Goal: Transaction & Acquisition: Purchase product/service

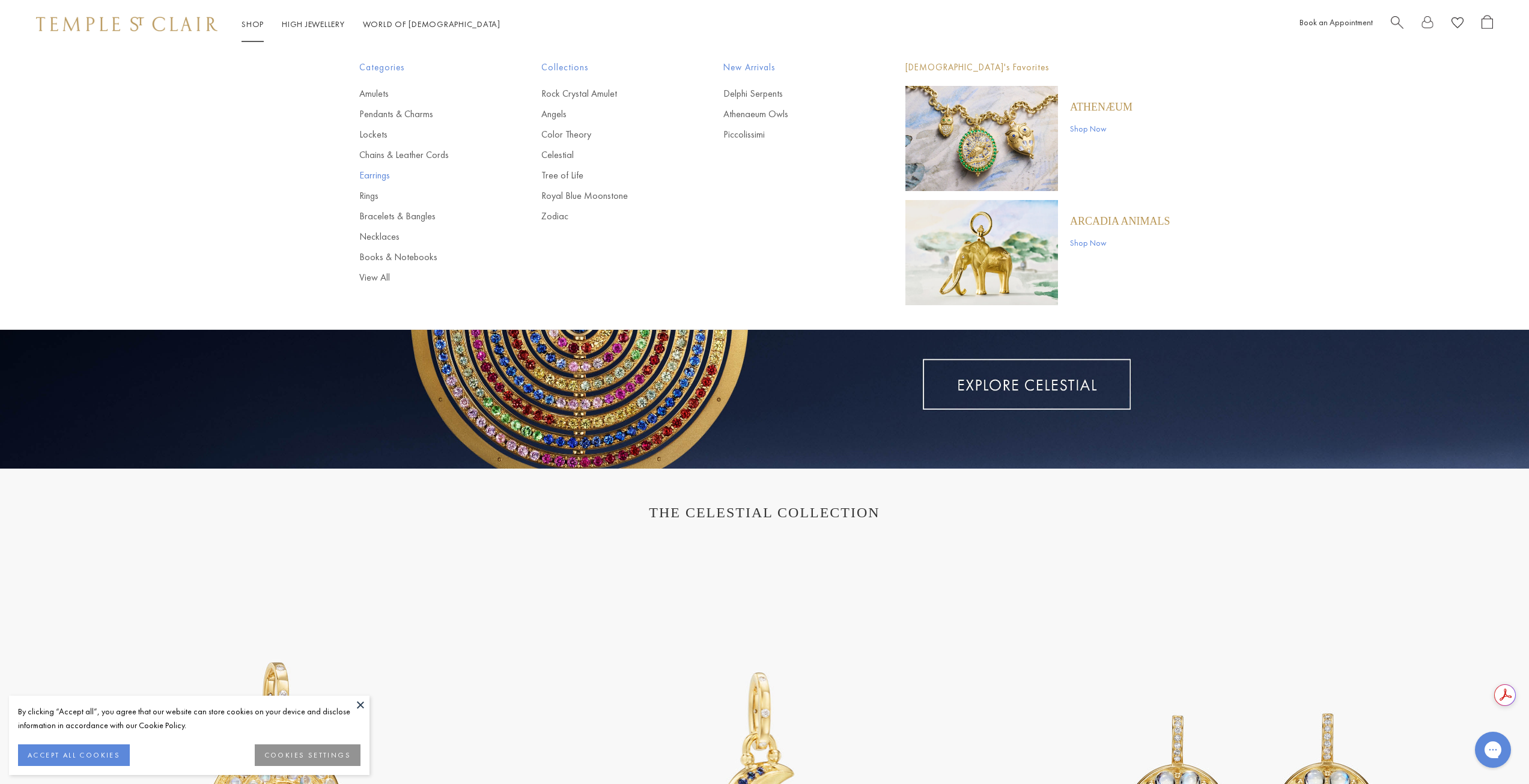
click at [370, 173] on link "Earrings" at bounding box center [426, 176] width 134 height 14
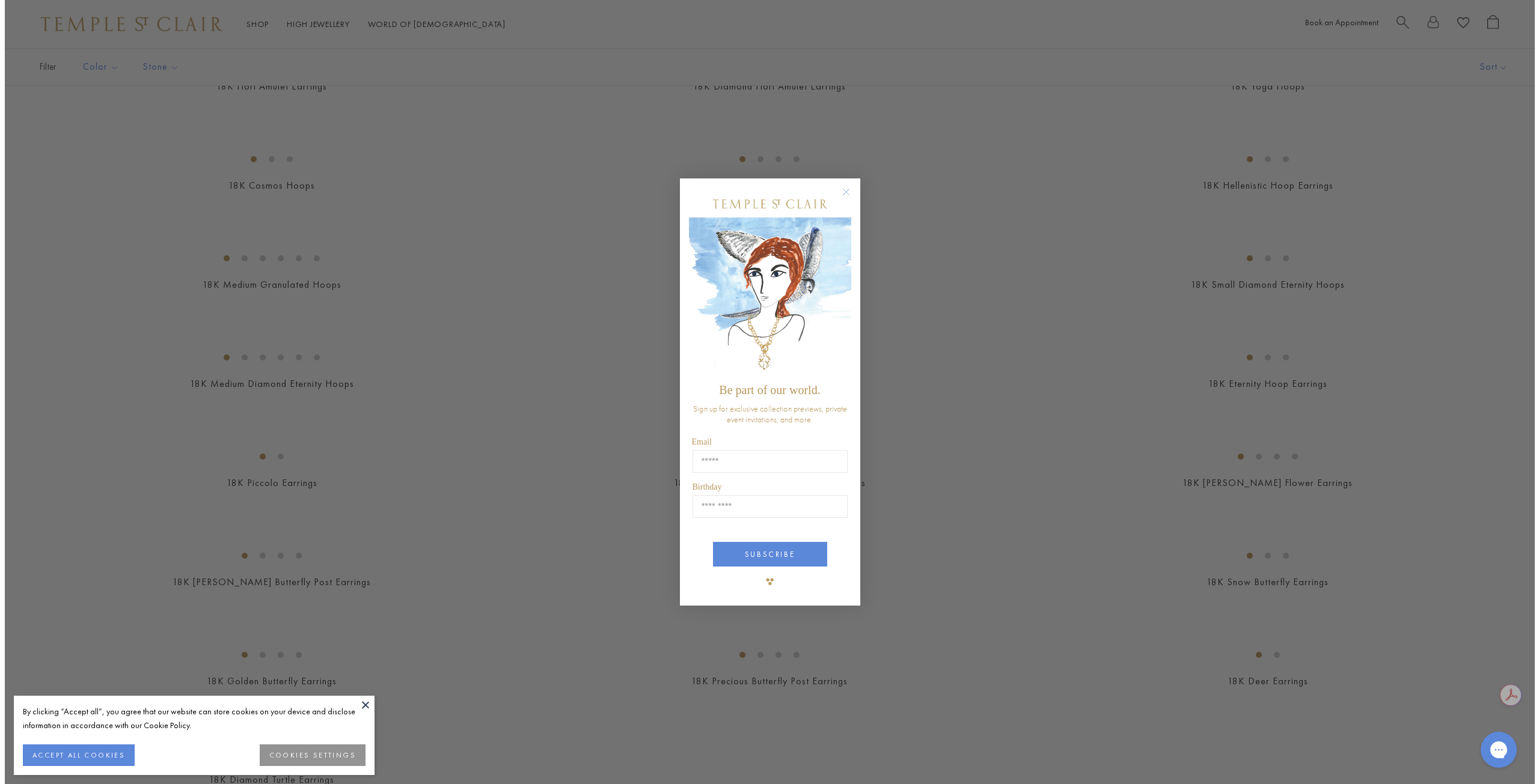
scroll to position [1145, 0]
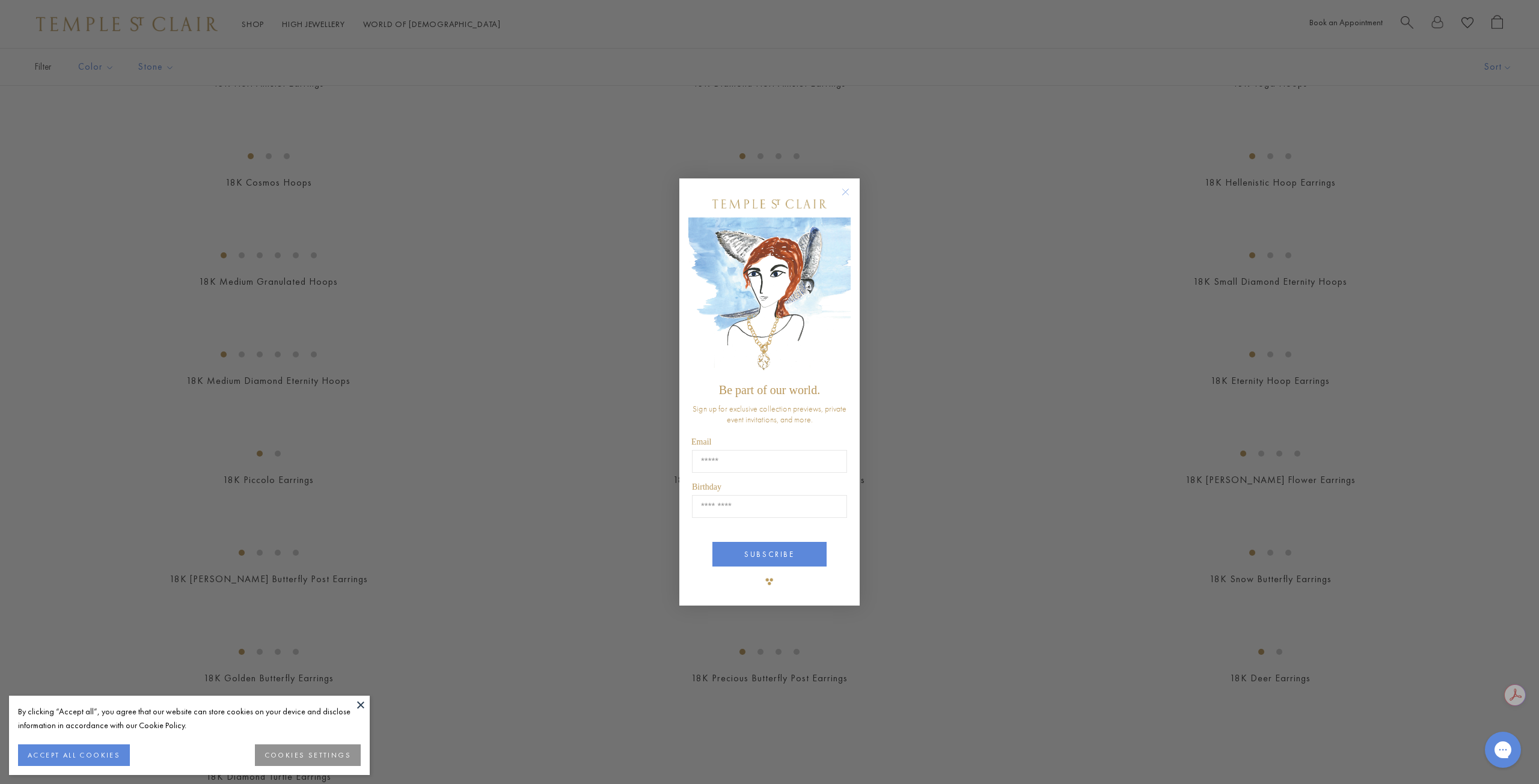
click at [845, 192] on circle "Close dialog" at bounding box center [846, 192] width 15 height 15
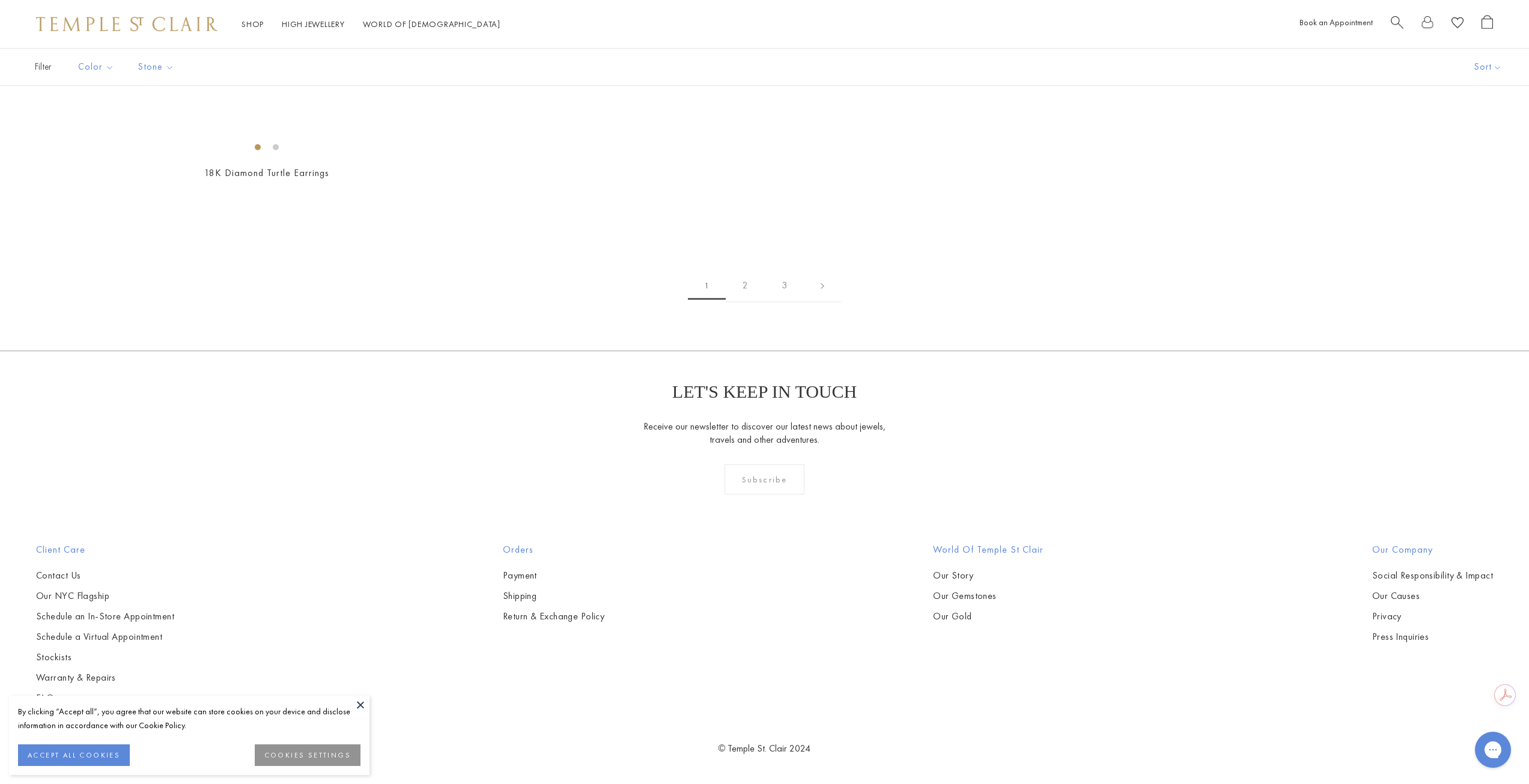
scroll to position [3425, 0]
click at [0, 0] on img at bounding box center [0, 0] width 0 height 0
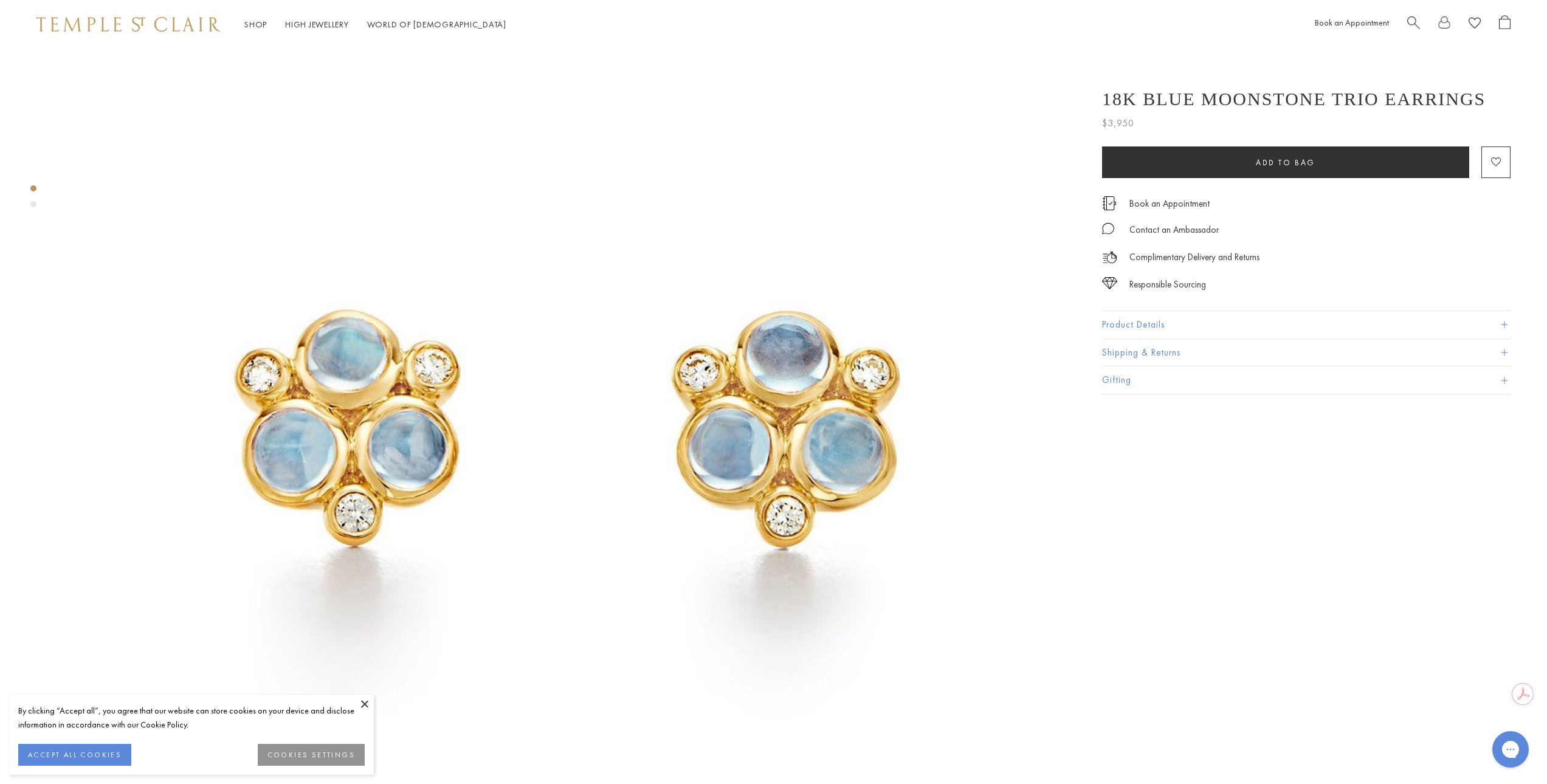
scroll to position [122, 0]
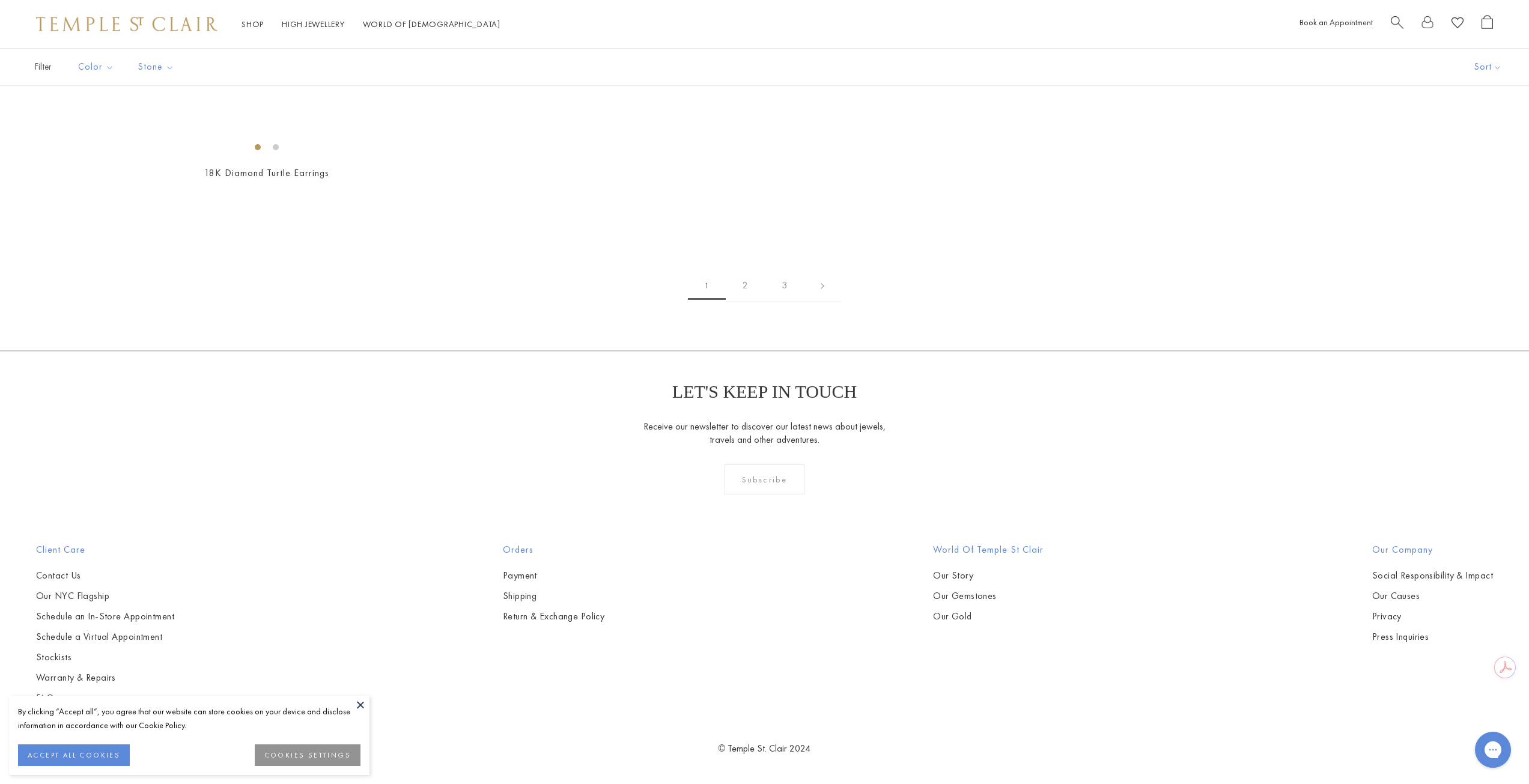
scroll to position [5709, 0]
click at [0, 0] on img at bounding box center [0, 0] width 0 height 0
click at [745, 302] on link "2" at bounding box center [746, 285] width 39 height 33
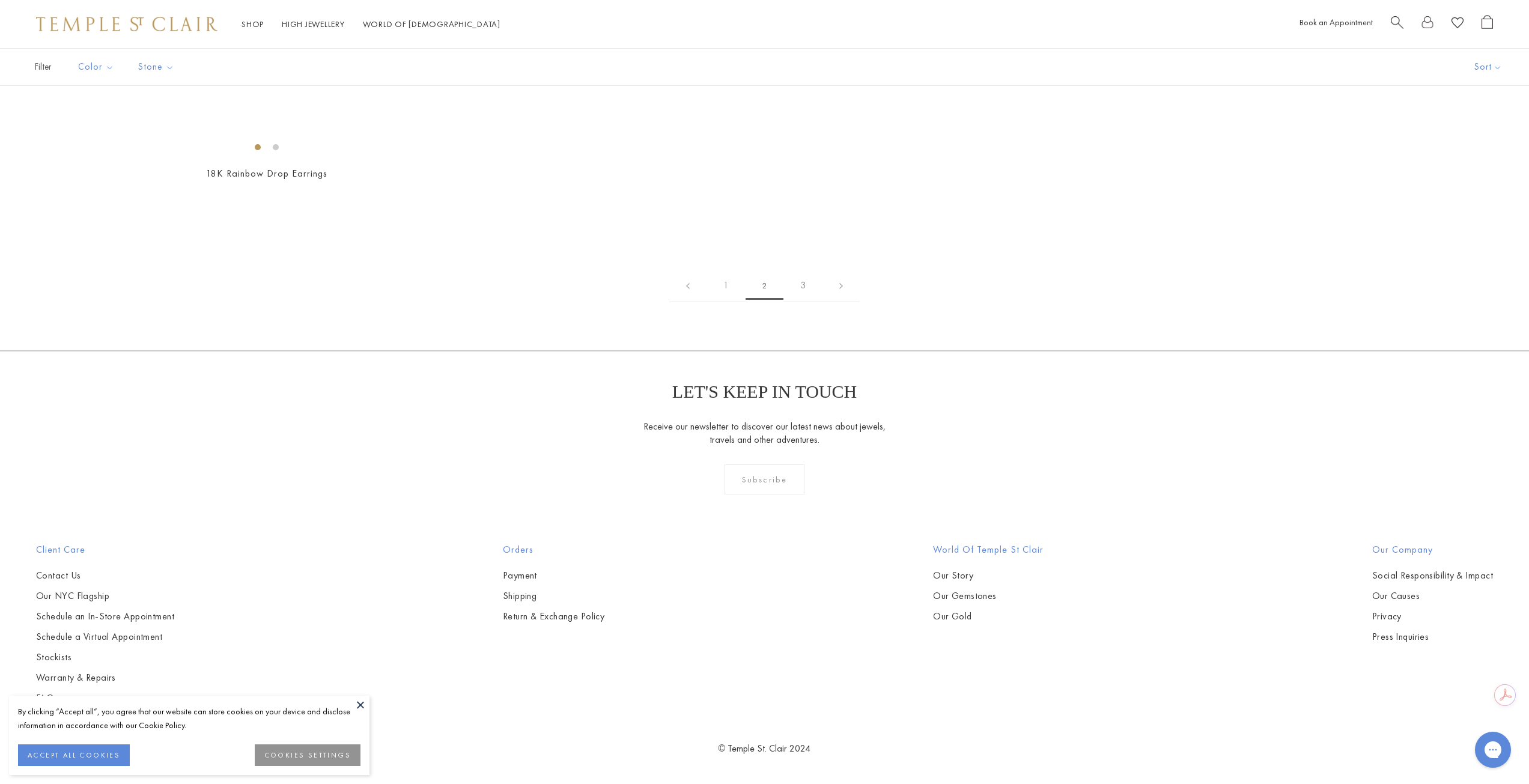
click at [0, 0] on img at bounding box center [0, 0] width 0 height 0
click at [806, 302] on link "3" at bounding box center [804, 285] width 39 height 33
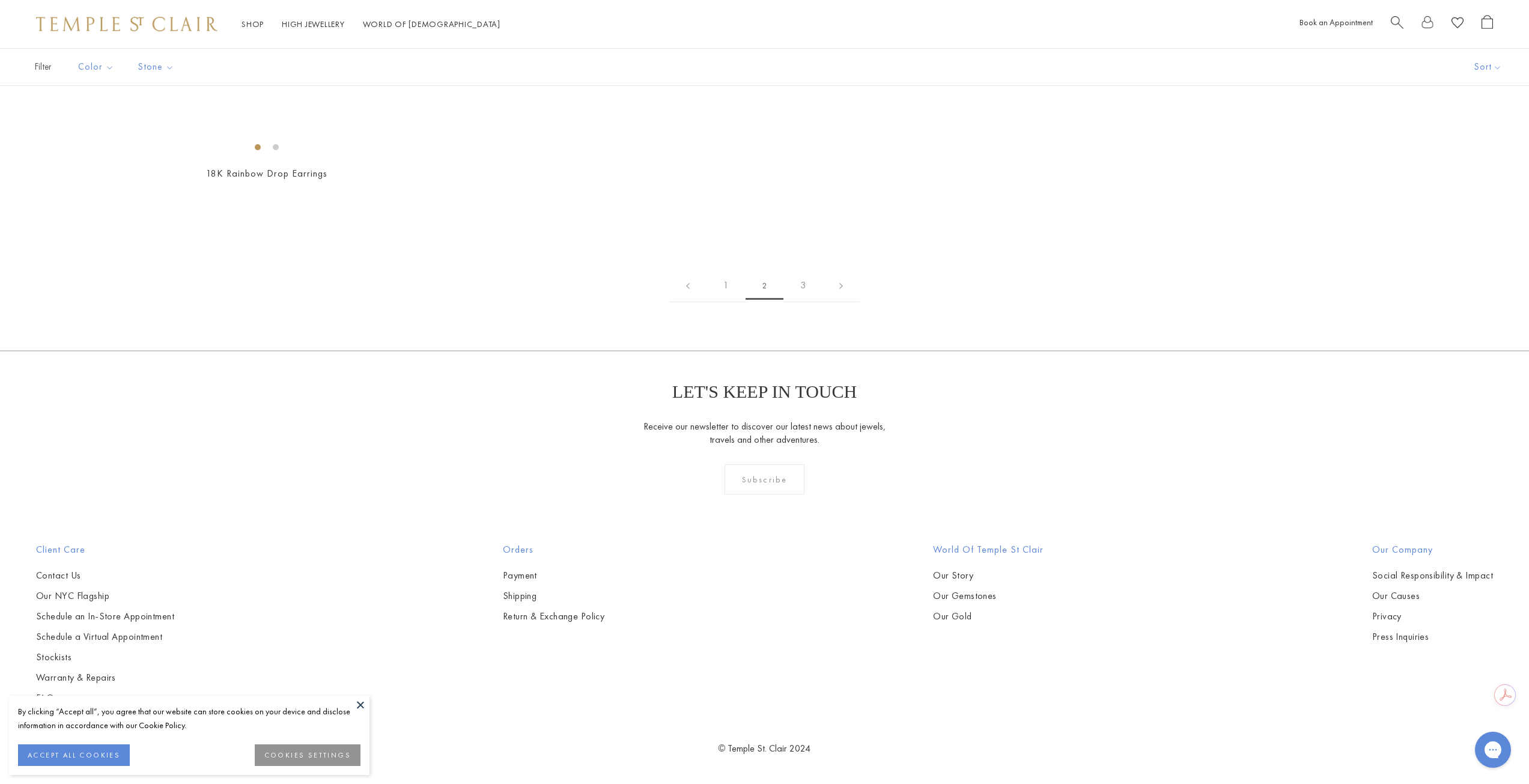
scroll to position [1803, 0]
click at [0, 0] on img at bounding box center [0, 0] width 0 height 0
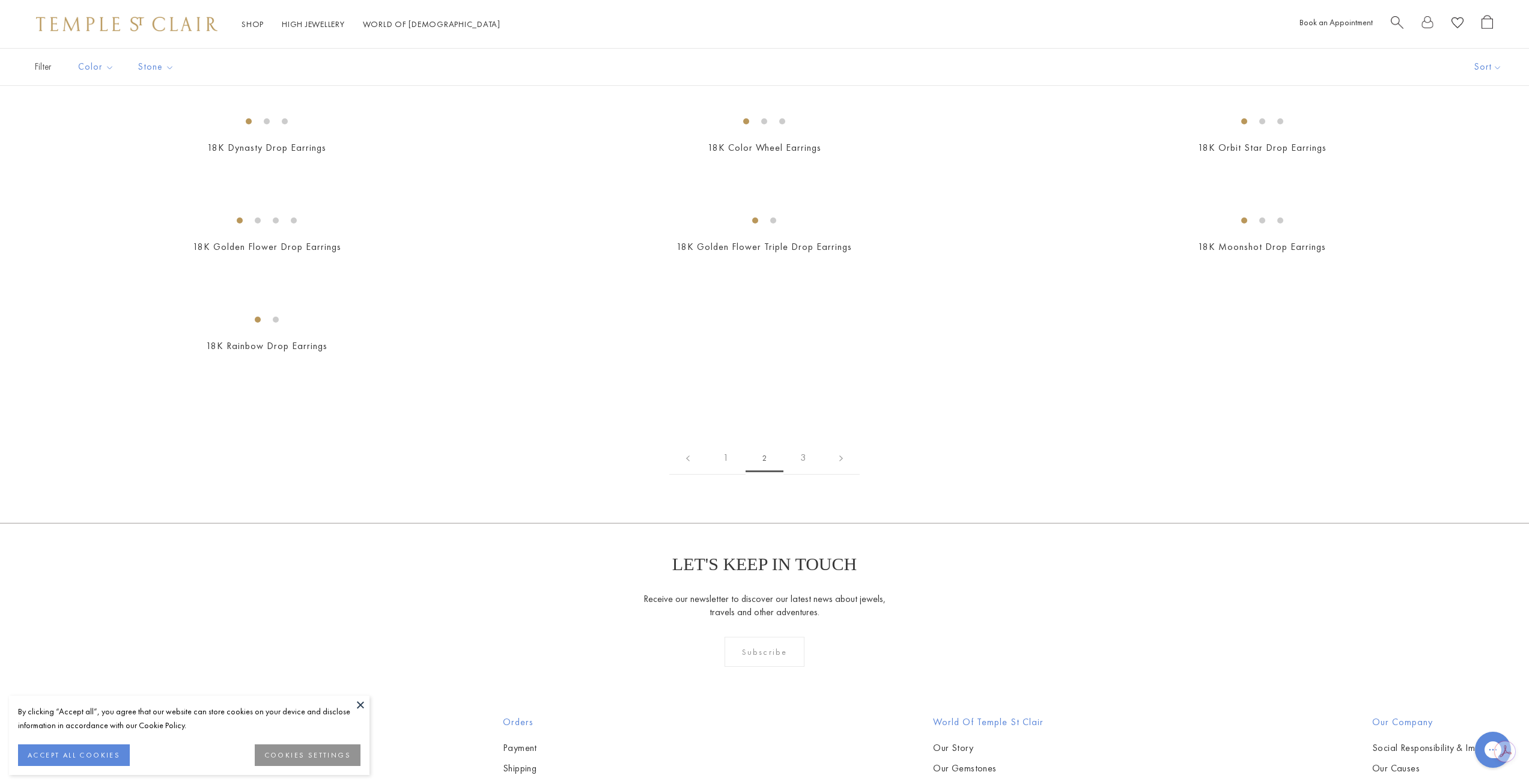
scroll to position [1732, 0]
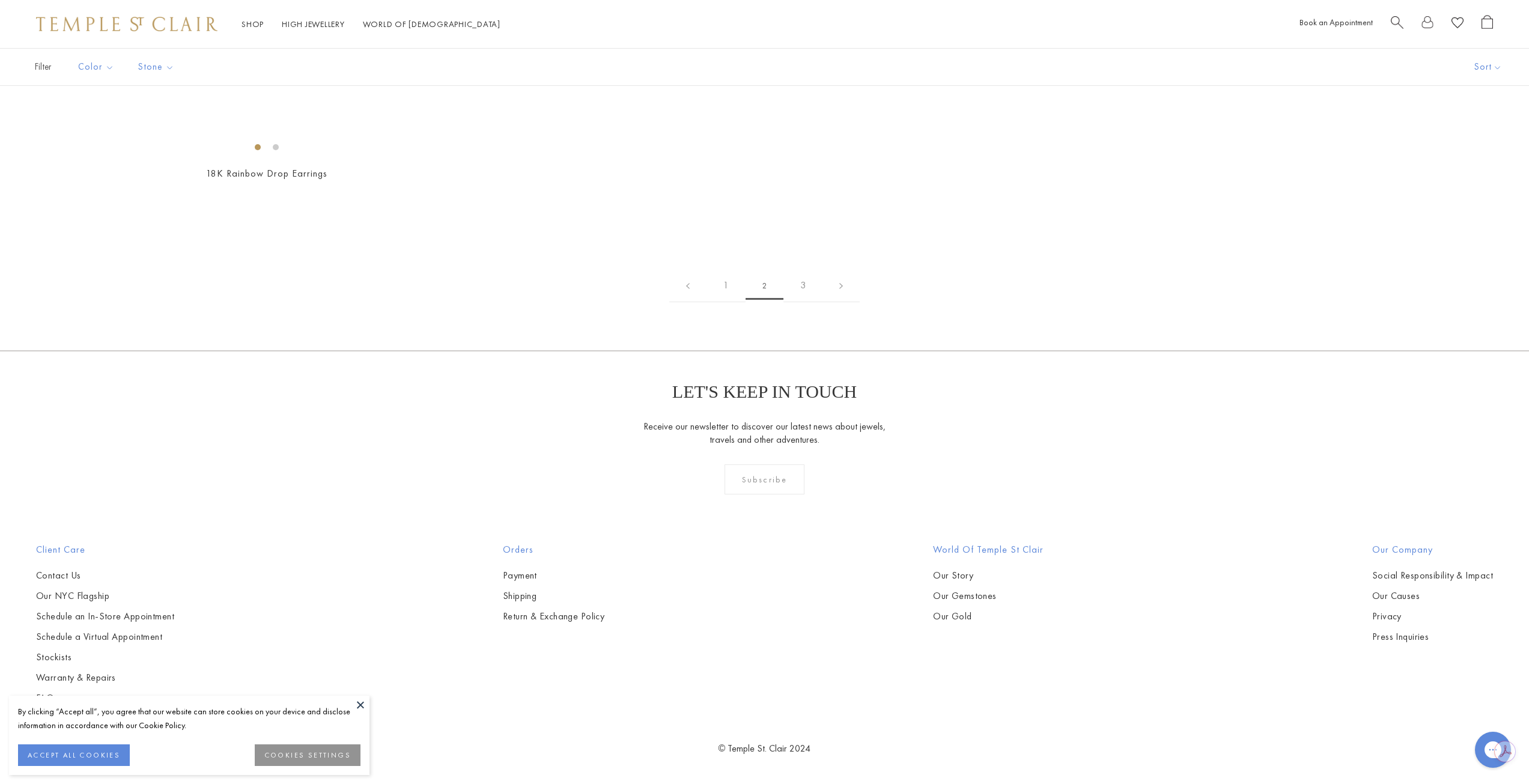
click at [0, 0] on img at bounding box center [0, 0] width 0 height 0
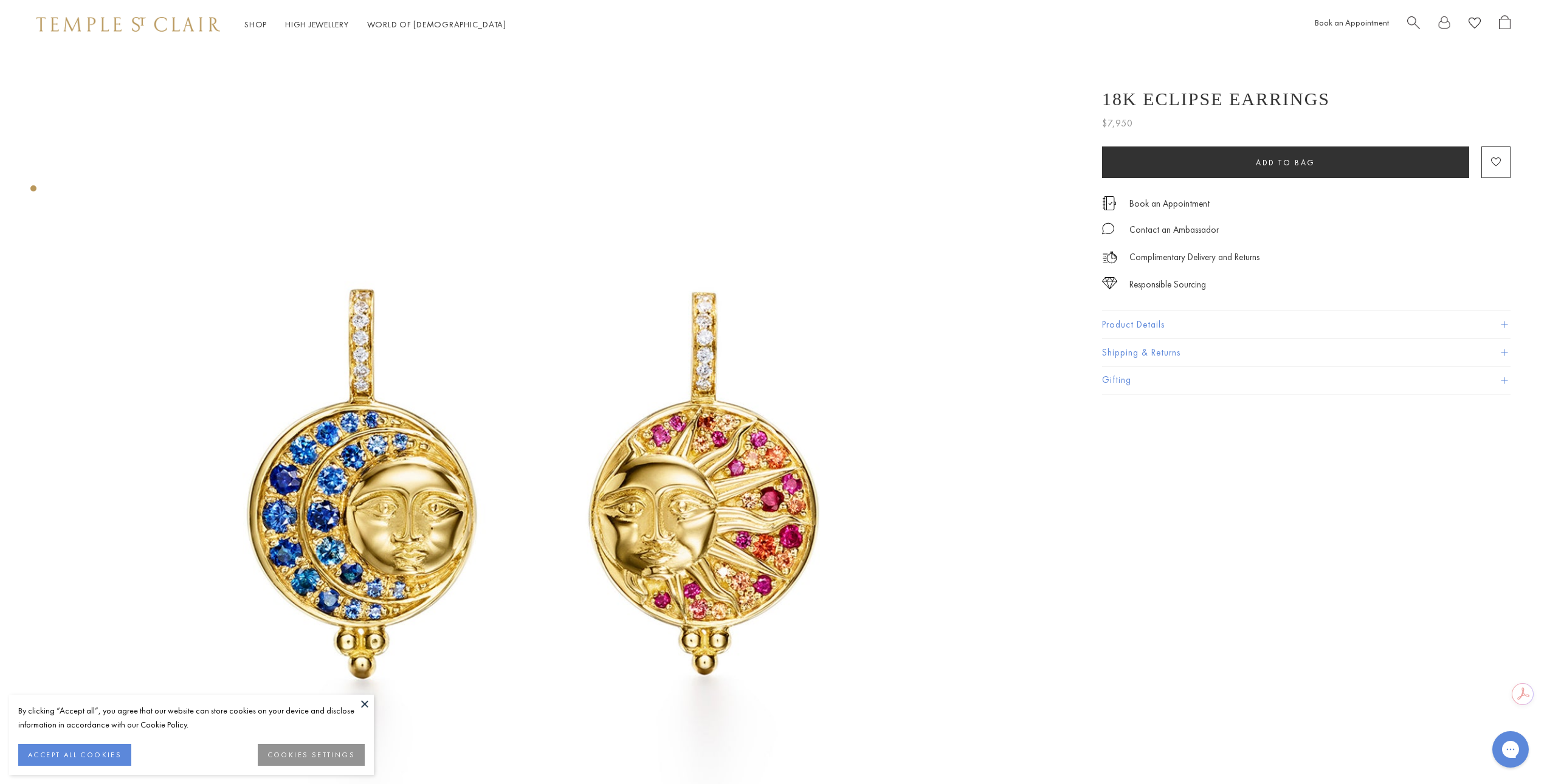
scroll to position [182, 0]
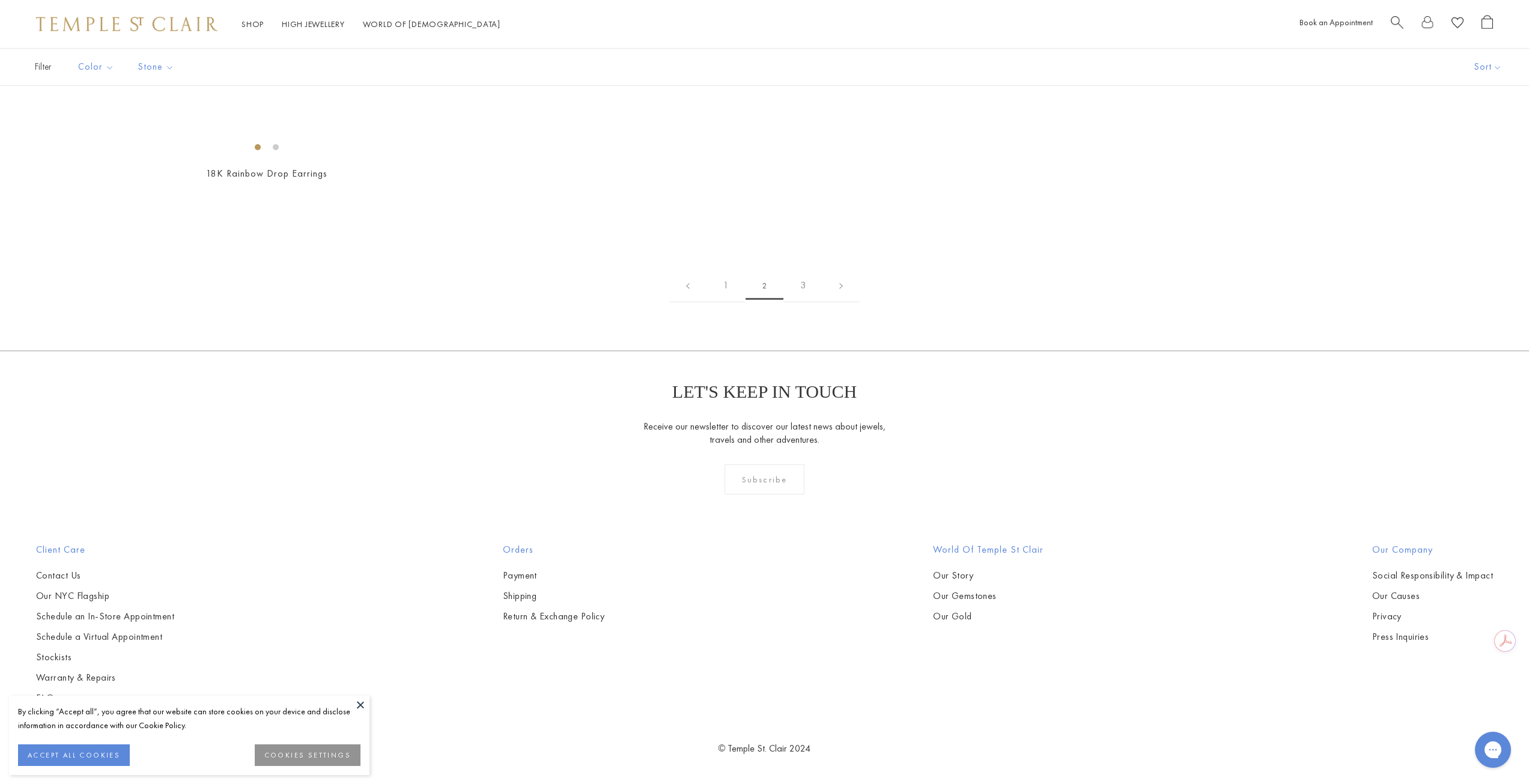
scroll to position [2273, 0]
click at [0, 0] on img at bounding box center [0, 0] width 0 height 0
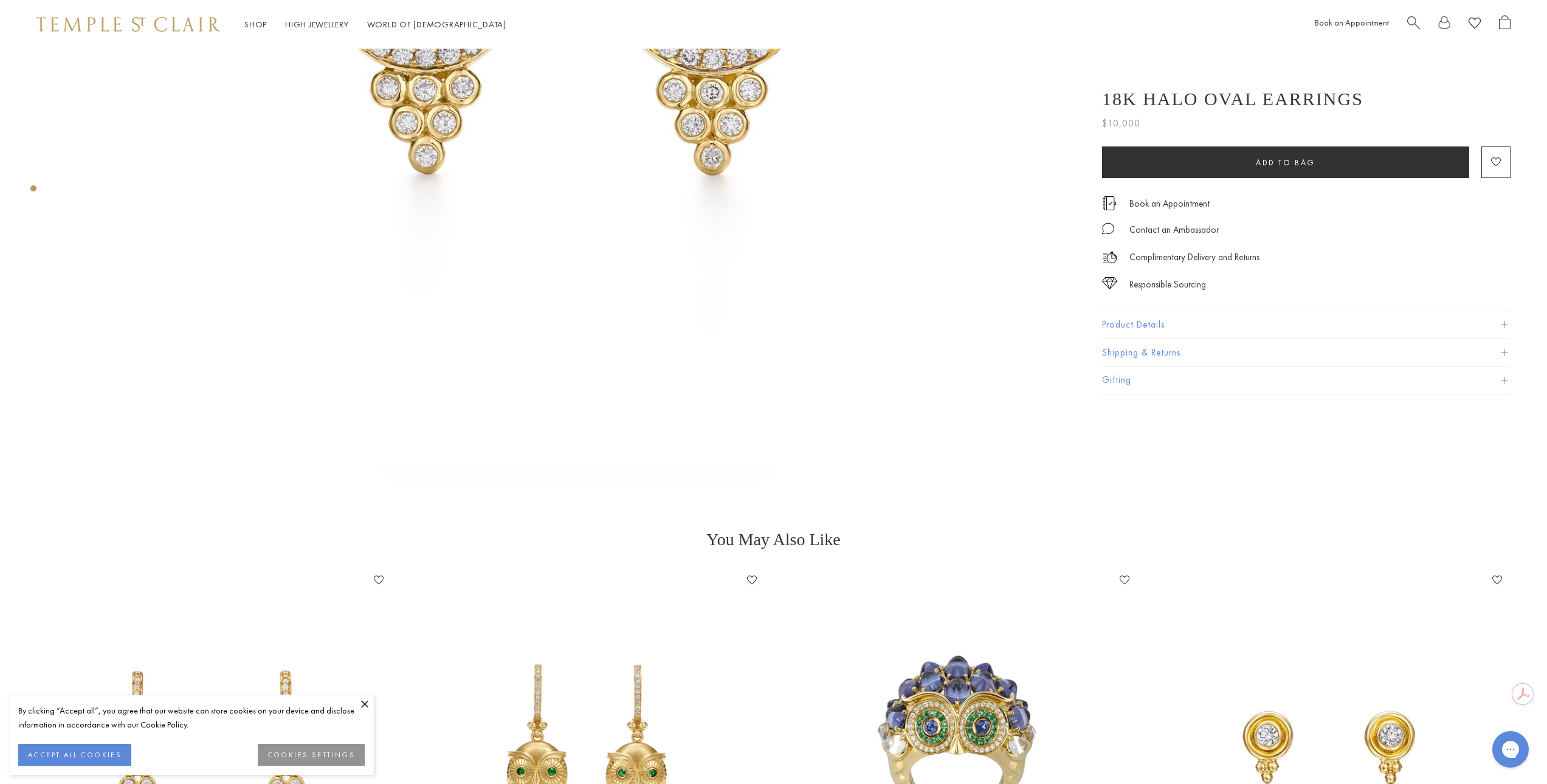
scroll to position [547, 0]
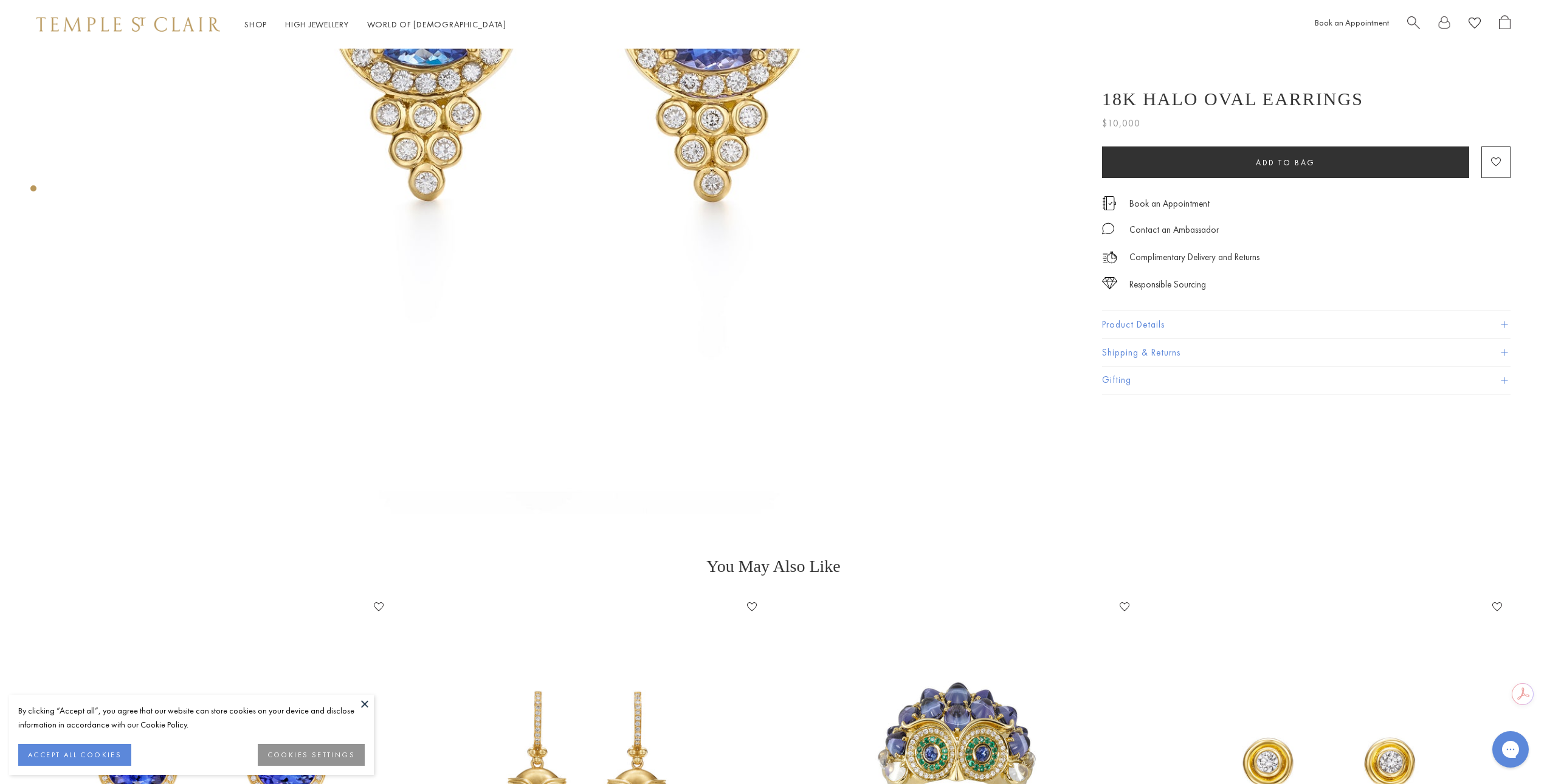
click at [1120, 321] on button "Product Details" at bounding box center [1307, 325] width 409 height 28
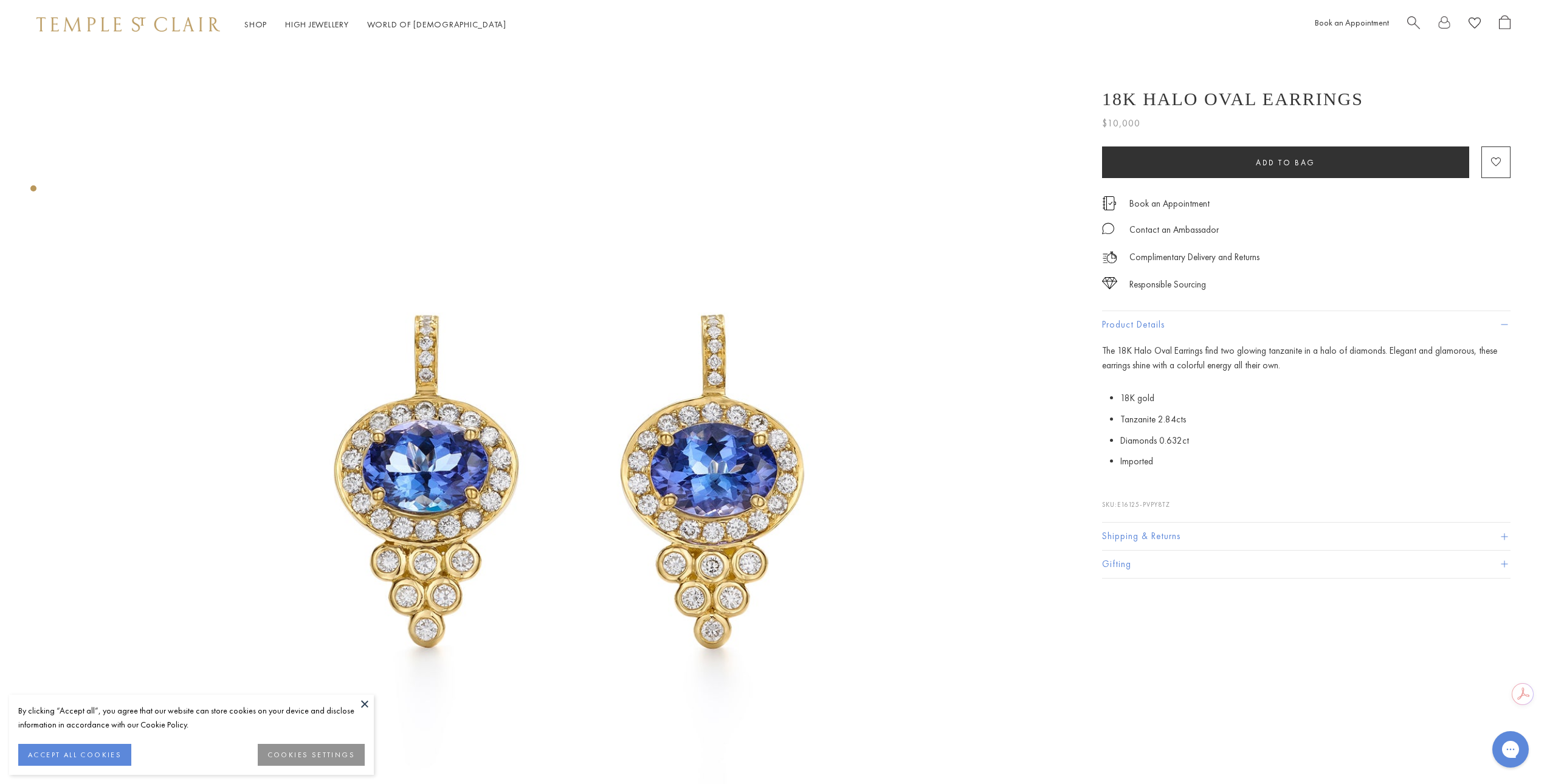
scroll to position [182, 0]
